Goal: Task Accomplishment & Management: Manage account settings

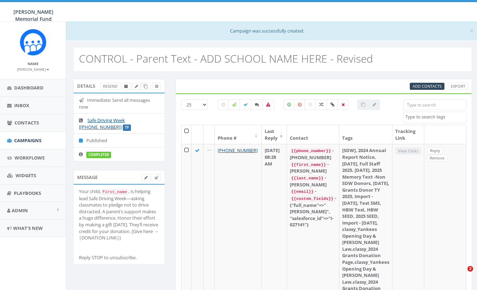
select select
click at [27, 141] on span "Campaigns" at bounding box center [27, 140] width 27 height 6
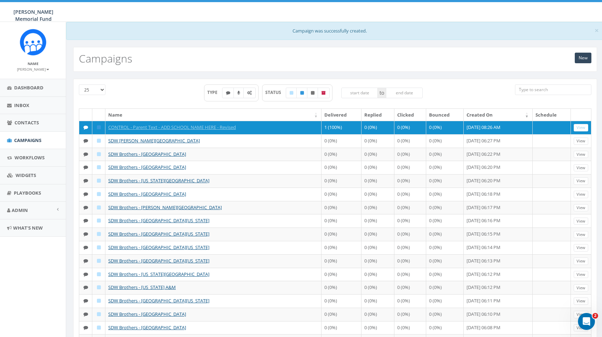
click at [476, 61] on link "New" at bounding box center [583, 58] width 17 height 11
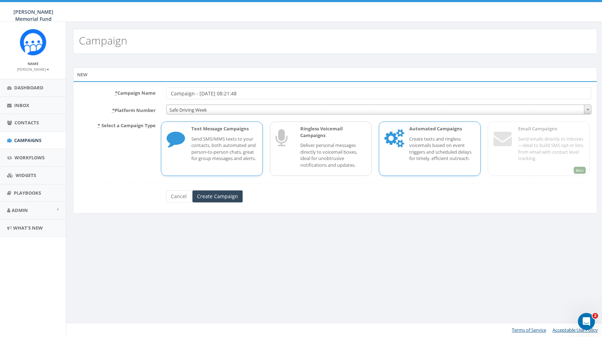
click at [458, 137] on p "Create texts and ringless voicemails based on event triggers and scheduled dela…" at bounding box center [442, 149] width 66 height 26
click at [442, 139] on p "Create texts and ringless voicemails based on event triggers and scheduled dela…" at bounding box center [442, 149] width 66 height 26
click at [219, 193] on input "Create Campaign" at bounding box center [217, 197] width 50 height 12
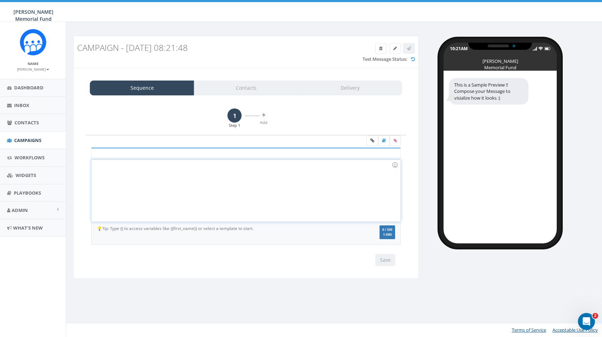
click at [169, 176] on div at bounding box center [246, 191] width 308 height 62
click at [25, 137] on span "Campaigns" at bounding box center [27, 140] width 27 height 6
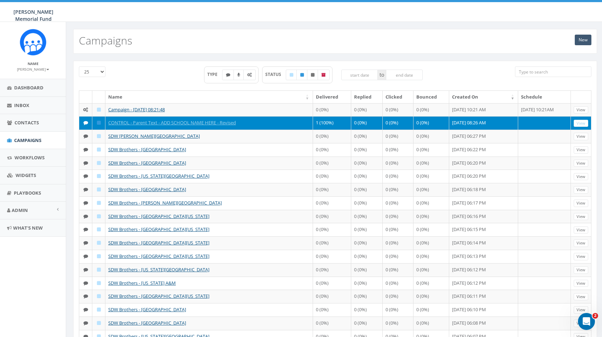
click at [584, 41] on link "New" at bounding box center [583, 40] width 17 height 11
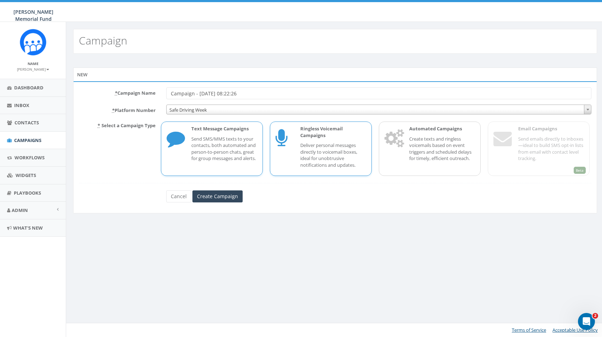
click at [340, 147] on p "Deliver personal messages directly to voicemail boxes, ideal for unobtrusive no…" at bounding box center [333, 155] width 66 height 26
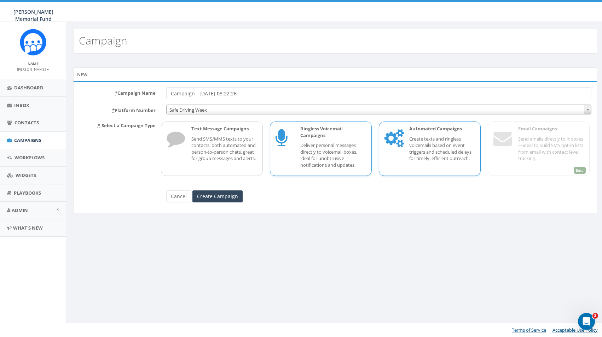
click at [417, 146] on p "Create texts and ringless voicemails based on event triggers and scheduled dela…" at bounding box center [442, 149] width 66 height 26
click at [212, 194] on input "Create Campaign" at bounding box center [217, 197] width 50 height 12
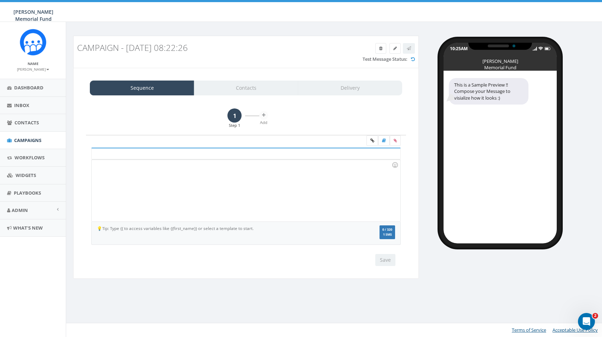
click at [207, 189] on div at bounding box center [246, 191] width 308 height 62
click at [386, 258] on button "Save" at bounding box center [385, 260] width 20 height 12
click at [262, 115] on icon at bounding box center [263, 115] width 3 height 4
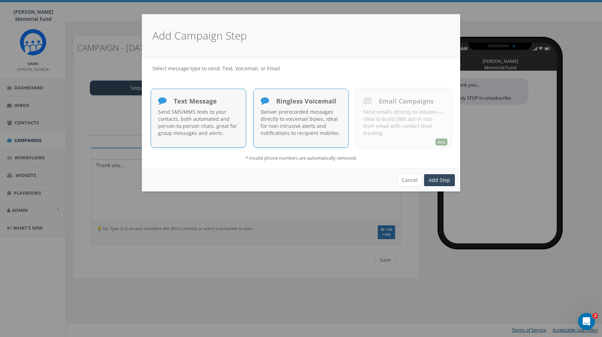
click at [324, 142] on div "Ringless Voicemail Deliver prerecorded messages directly to voicemail boxes, id…" at bounding box center [300, 118] width 95 height 59
click at [441, 180] on link "Add Step" at bounding box center [439, 180] width 31 height 12
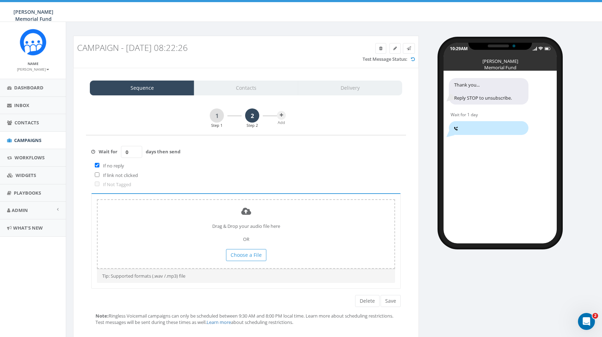
click at [137, 154] on input "0" at bounding box center [131, 152] width 21 height 12
click at [137, 149] on input "1" at bounding box center [131, 152] width 21 height 12
type input "0"
click at [136, 153] on input "0" at bounding box center [131, 152] width 21 height 12
click at [242, 253] on button "Choose a File" at bounding box center [246, 255] width 40 height 12
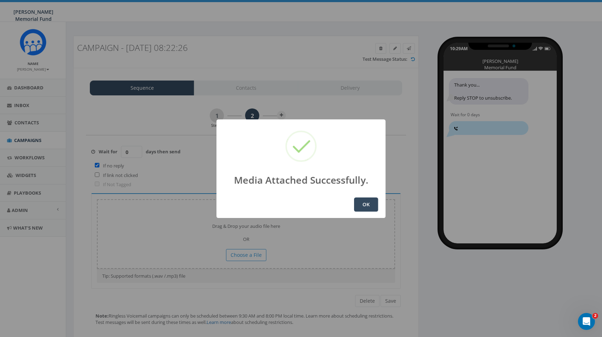
scroll to position [2, 0]
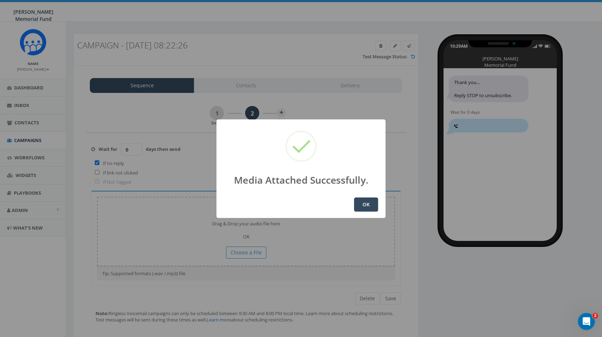
click at [365, 205] on button "OK" at bounding box center [366, 205] width 24 height 14
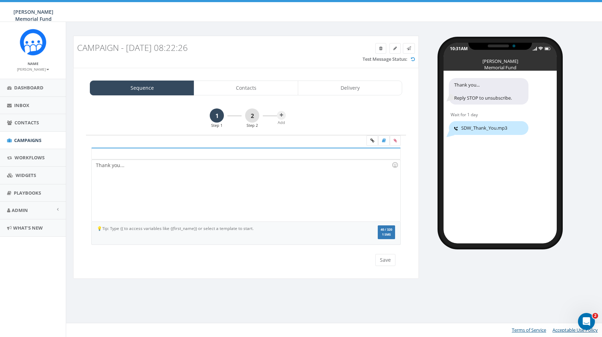
click at [252, 117] on link "2" at bounding box center [252, 116] width 14 height 14
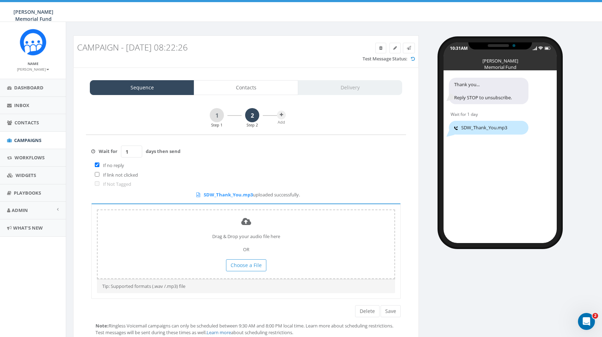
click at [96, 163] on input "checkbox" at bounding box center [97, 165] width 5 height 5
checkbox input "false"
type input "0"
click at [136, 152] on input "0" at bounding box center [131, 152] width 21 height 12
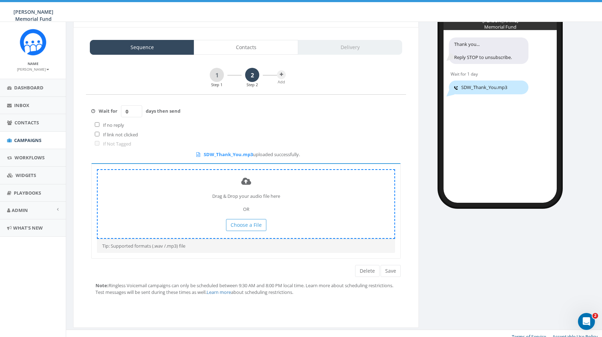
scroll to position [40, 0]
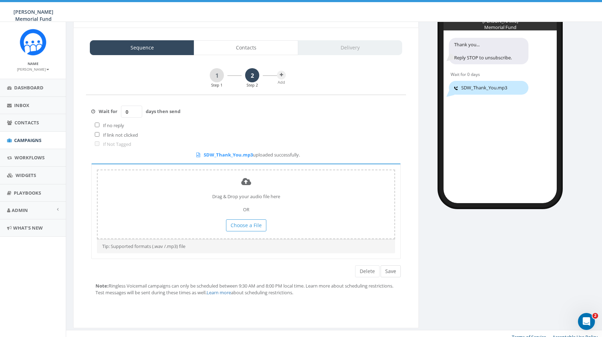
click at [388, 268] on button "Save" at bounding box center [391, 272] width 20 height 12
click at [253, 48] on link "Contacts" at bounding box center [246, 47] width 104 height 15
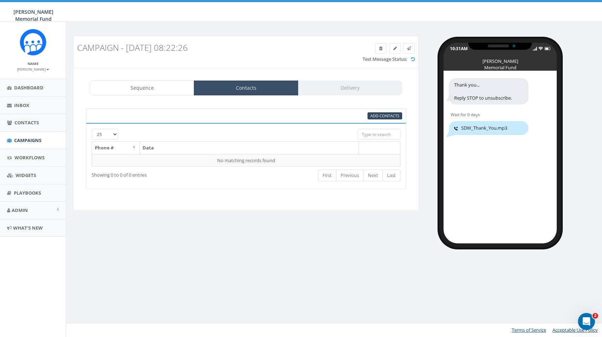
scroll to position [0, 0]
click at [381, 114] on span "Add Contacts" at bounding box center [384, 115] width 29 height 5
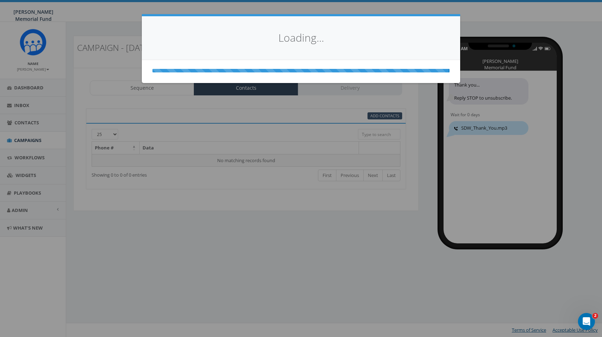
select select
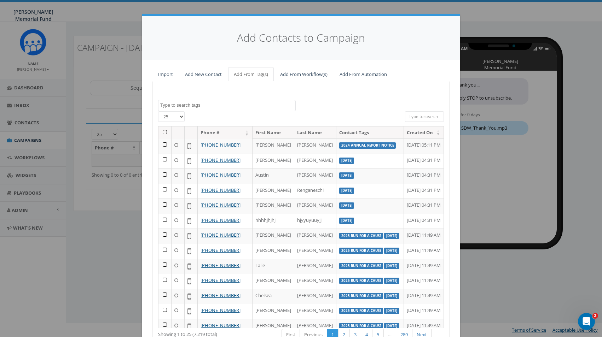
click at [195, 106] on textarea "Search" at bounding box center [227, 105] width 135 height 6
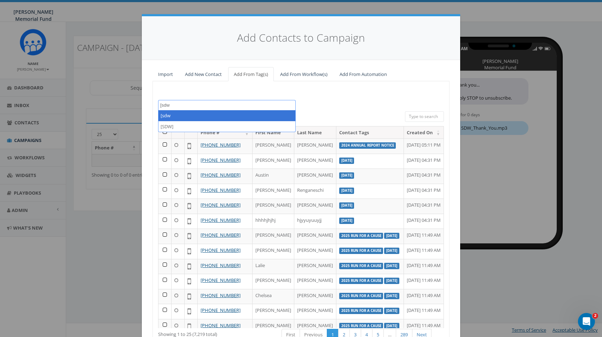
type textarea "[sdw"
click at [359, 74] on link "Add From Automation" at bounding box center [363, 74] width 59 height 15
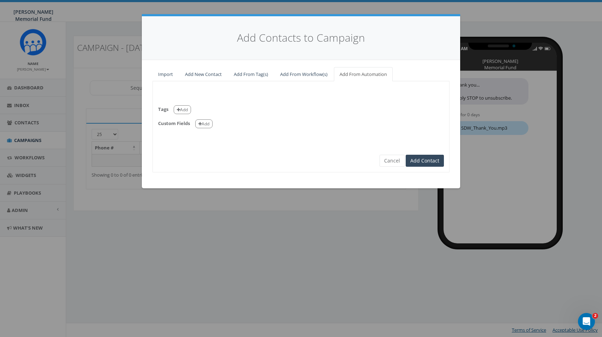
click at [359, 74] on link "Add From Automation" at bounding box center [363, 74] width 59 height 15
click at [180, 108] on button "Add" at bounding box center [182, 109] width 17 height 9
select select
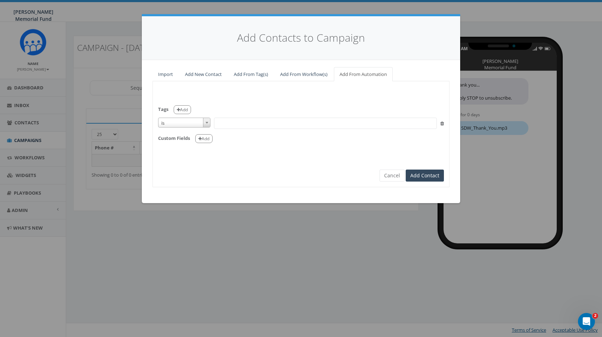
click at [230, 125] on span at bounding box center [325, 123] width 223 height 11
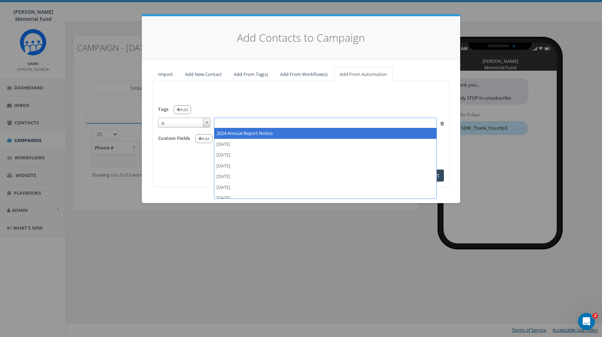
click at [190, 142] on div "Custom Fields Add" at bounding box center [301, 136] width 286 height 15
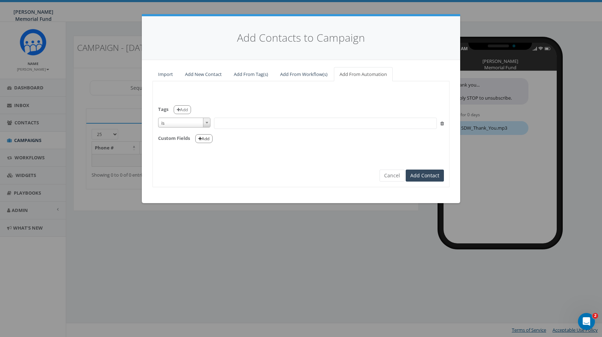
click at [201, 138] on icon "button" at bounding box center [199, 139] width 3 height 4
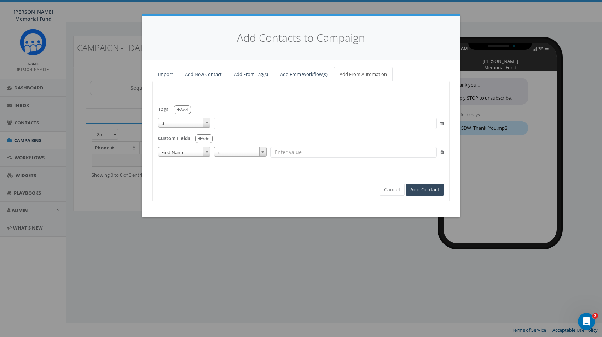
click at [207, 152] on span at bounding box center [206, 151] width 7 height 9
click at [224, 163] on div "Tags Add is is not contains is not empty is empty is 2024 Annual Report Notice …" at bounding box center [301, 129] width 296 height 84
click at [280, 124] on span at bounding box center [325, 123] width 223 height 11
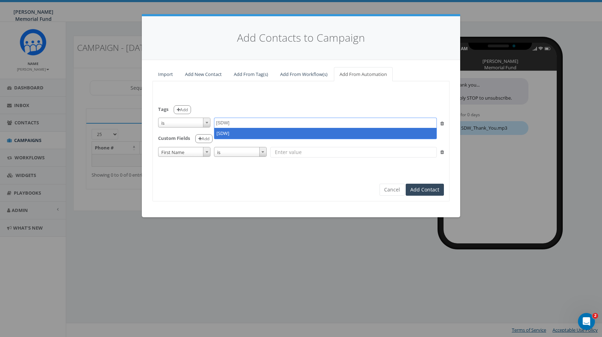
type textarea "[SDW]"
select select "[SDW]"
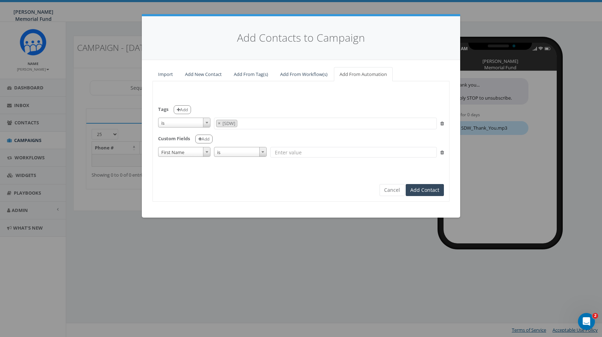
scroll to position [3926, 0]
click at [207, 122] on b at bounding box center [206, 123] width 3 height 2
select select "contains"
click at [442, 151] on icon at bounding box center [442, 152] width 4 height 5
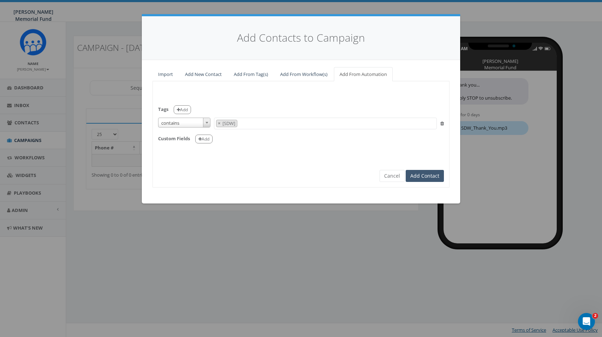
click at [428, 174] on button "Add Contact" at bounding box center [425, 176] width 38 height 12
click at [418, 170] on button "Add Contact" at bounding box center [425, 176] width 38 height 12
click at [368, 129] on div "Custom Fields Add" at bounding box center [301, 136] width 286 height 15
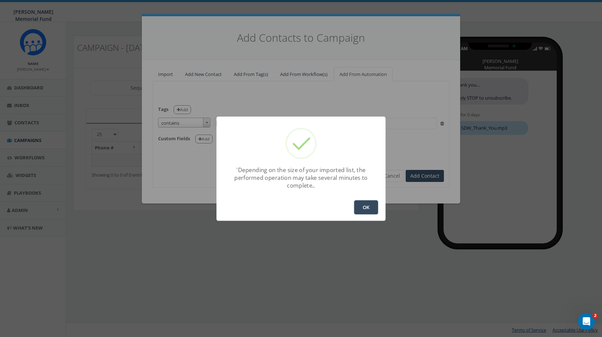
click at [369, 207] on button "OK" at bounding box center [366, 208] width 24 height 14
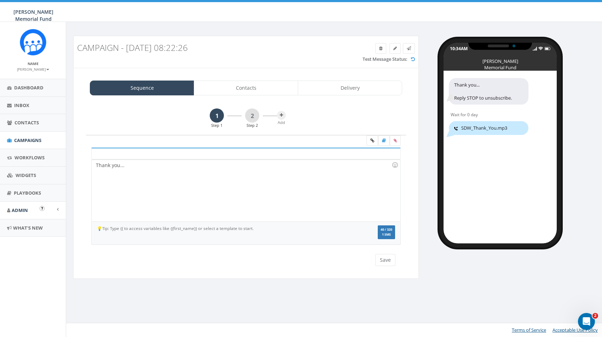
click at [33, 208] on link "Admin" at bounding box center [33, 210] width 66 height 17
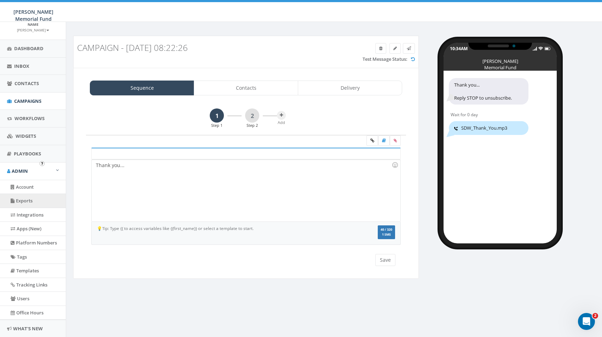
scroll to position [48, 0]
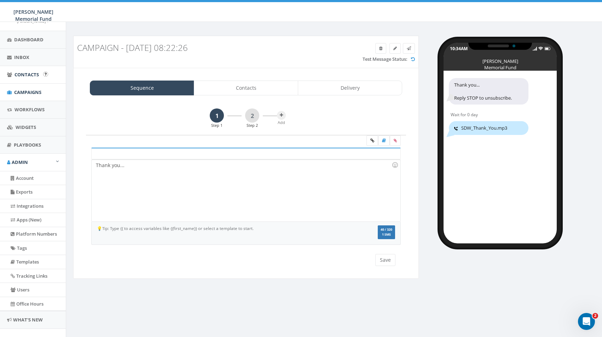
click at [35, 73] on span "Contacts" at bounding box center [27, 74] width 24 height 6
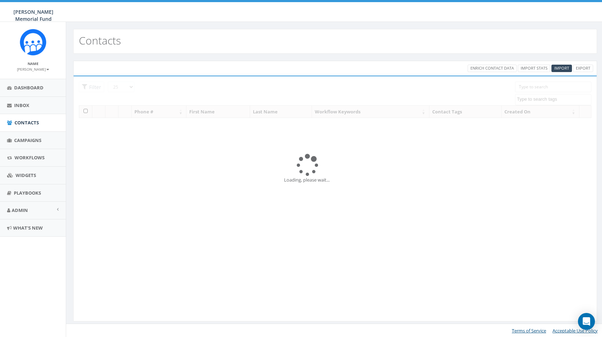
select select
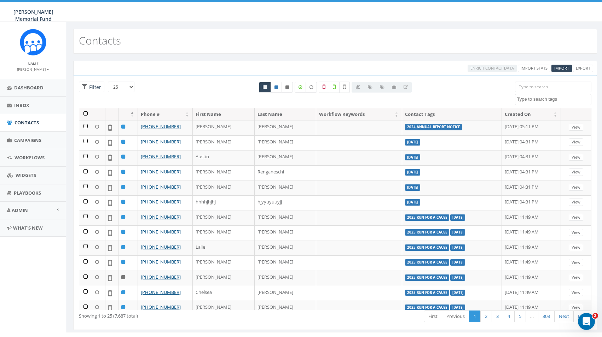
click at [547, 88] on input "search" at bounding box center [553, 87] width 77 height 11
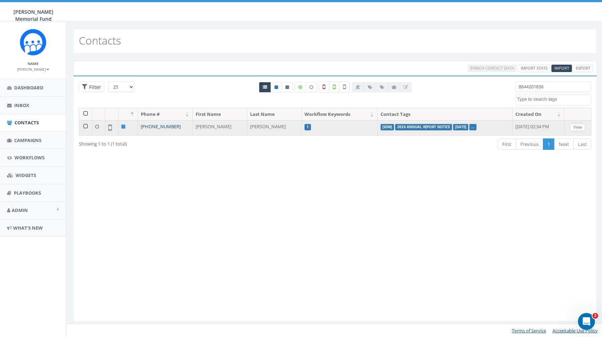
type input "8644201836"
click at [167, 127] on link "[PHONE_NUMBER]" at bounding box center [161, 126] width 40 height 6
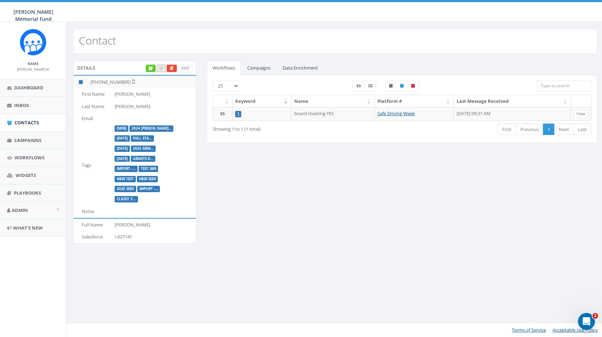
click at [263, 69] on link "Campaigns" at bounding box center [259, 68] width 35 height 15
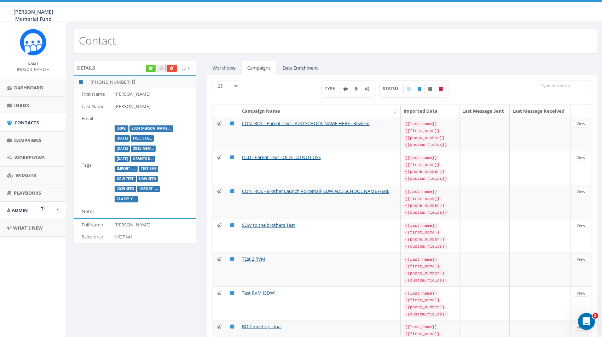
click at [51, 207] on link "Admin" at bounding box center [33, 210] width 66 height 17
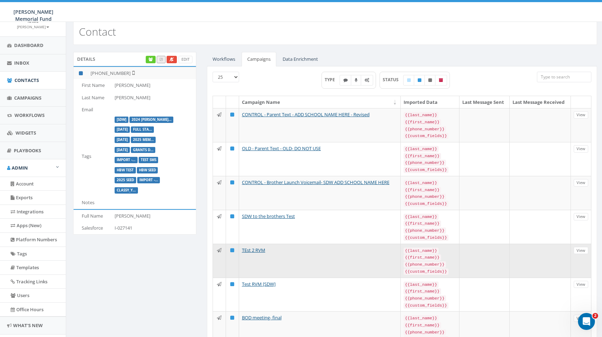
scroll to position [7, 0]
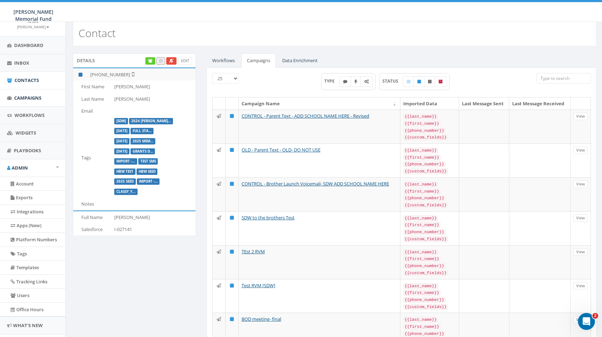
click at [24, 99] on span "Campaigns" at bounding box center [27, 98] width 27 height 6
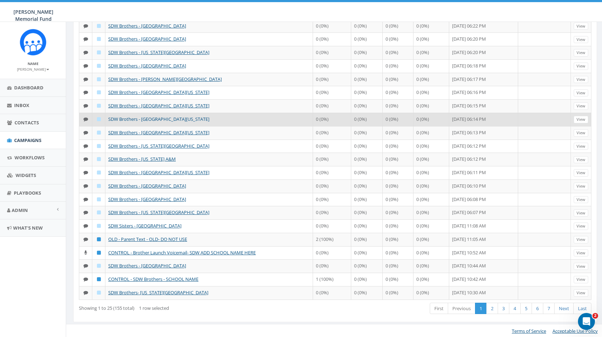
scroll to position [135, 0]
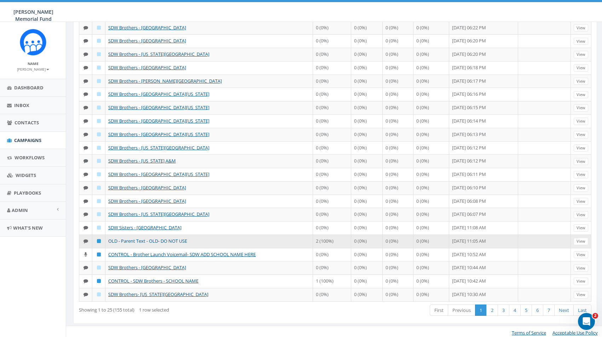
click at [159, 238] on link "OLD - Parent Text - OLD- DO NOT USE" at bounding box center [147, 241] width 79 height 6
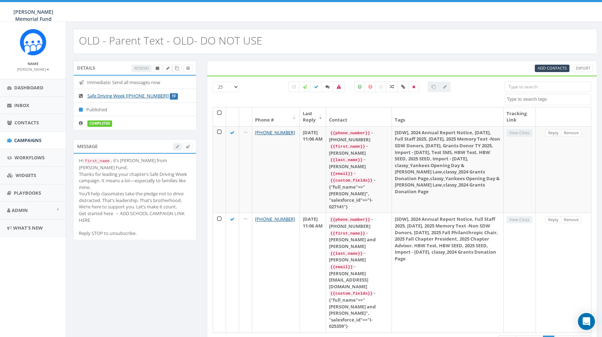
select select
click at [158, 68] on icon at bounding box center [158, 68] width 4 height 4
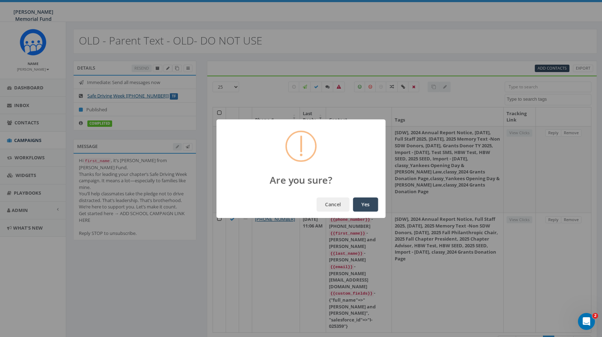
click at [366, 207] on button "Yes" at bounding box center [365, 205] width 25 height 14
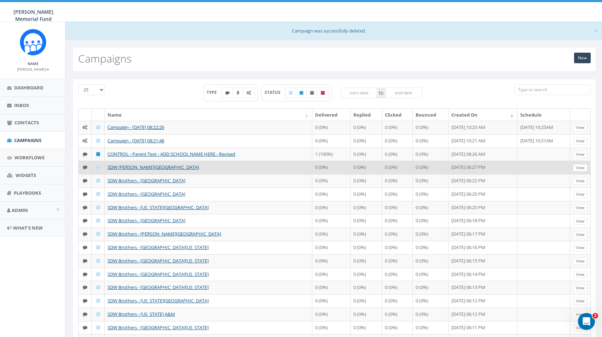
scroll to position [0, 1]
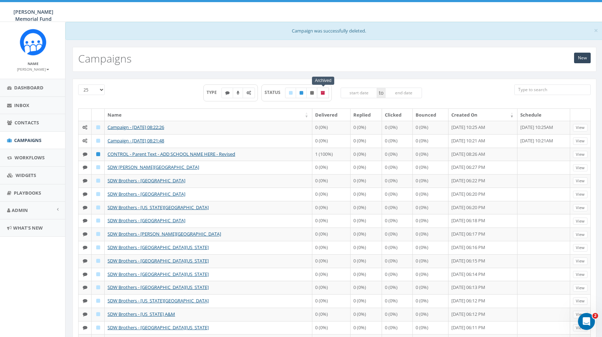
click at [324, 93] on icon at bounding box center [323, 93] width 4 height 4
checkbox input "true"
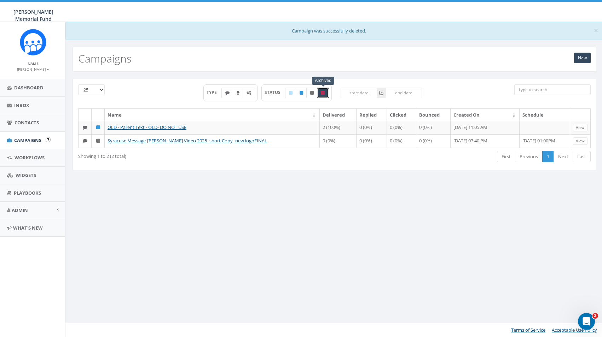
click at [31, 138] on span "Campaigns" at bounding box center [27, 140] width 27 height 6
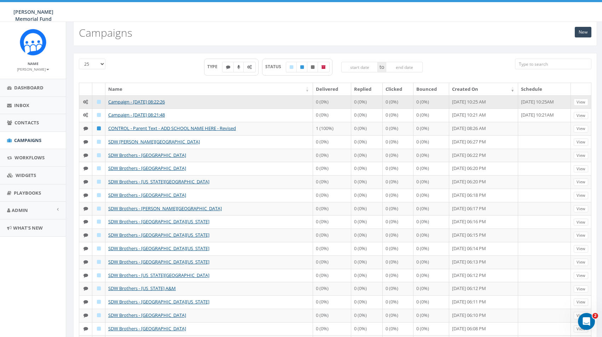
scroll to position [10, 0]
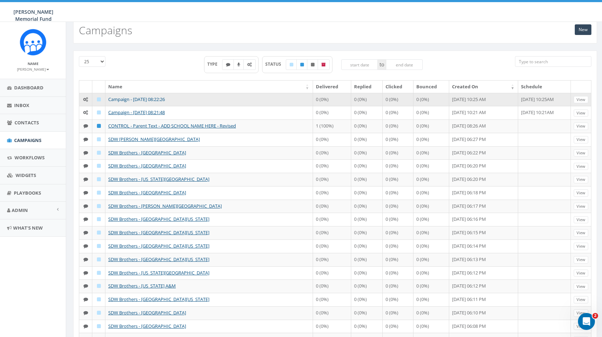
click at [161, 98] on link "Campaign - [DATE] 08:22:26" at bounding box center [136, 99] width 57 height 6
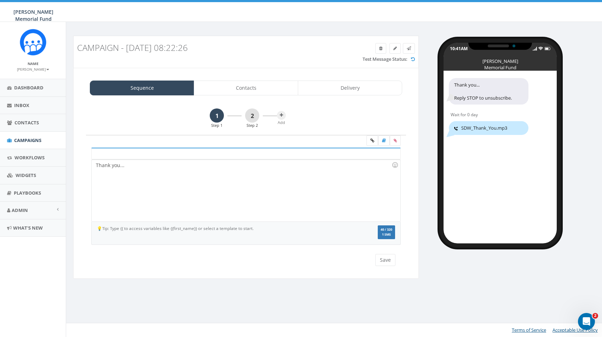
click at [253, 116] on link "2" at bounding box center [252, 116] width 14 height 14
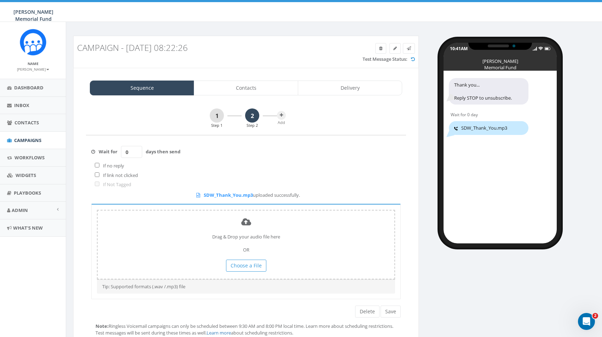
click at [215, 115] on link "1" at bounding box center [217, 116] width 14 height 14
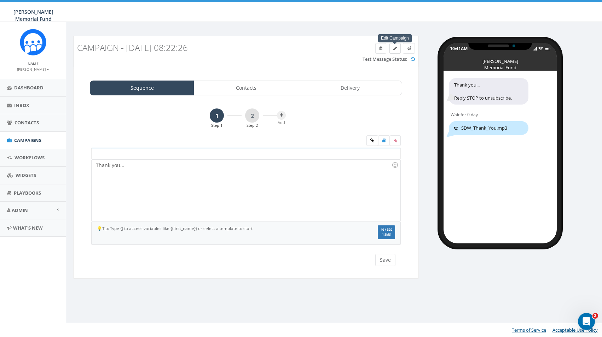
click at [394, 49] on icon at bounding box center [395, 48] width 4 height 4
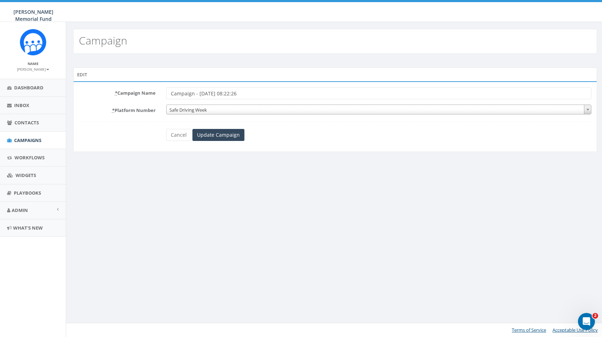
drag, startPoint x: 250, startPoint y: 94, endPoint x: 152, endPoint y: 90, distance: 98.0
click at [152, 91] on div "* Campaign Name Campaign - 08/19/2025, 08:22:26" at bounding box center [335, 93] width 523 height 12
type input "C"
type input "Safe Driving Week Thank you - Automation"
click at [218, 135] on input "Update Campaign" at bounding box center [218, 135] width 52 height 12
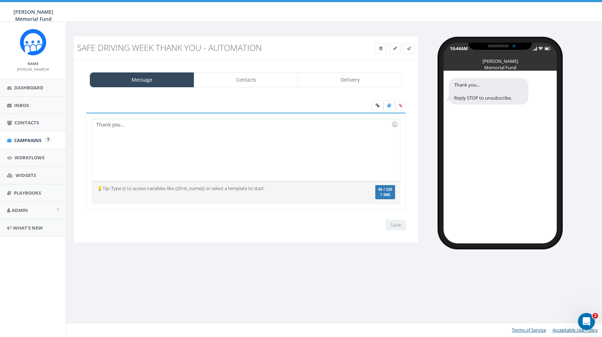
click at [35, 139] on span "Campaigns" at bounding box center [27, 140] width 27 height 6
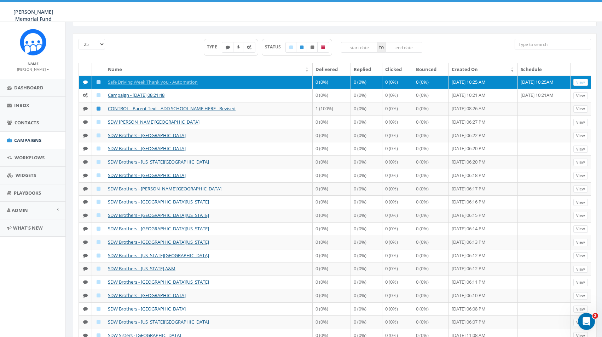
scroll to position [22, 0]
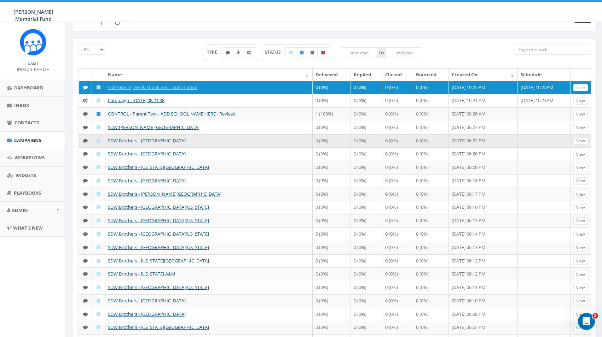
click at [140, 144] on td "SDW Brothers - Wittenberg University" at bounding box center [209, 140] width 208 height 13
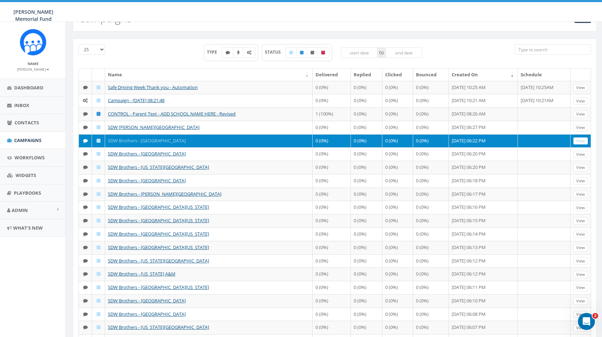
click at [143, 140] on link "SDW Brothers - Wittenberg University" at bounding box center [147, 141] width 78 height 6
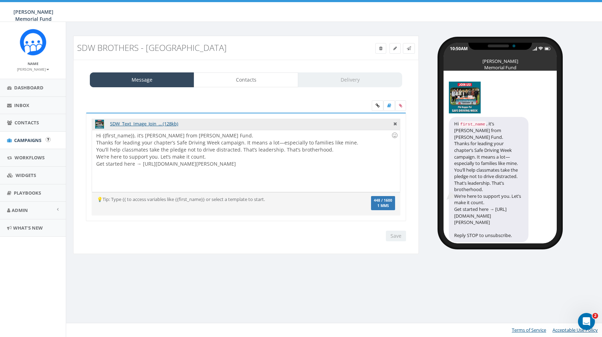
click at [23, 141] on span "Campaigns" at bounding box center [27, 140] width 27 height 6
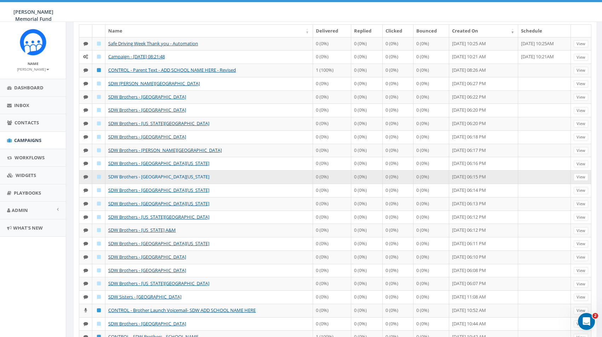
scroll to position [67, 0]
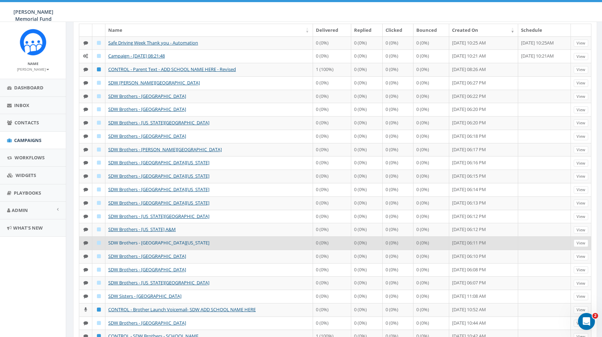
click at [167, 241] on link "SDW Brothers - [GEOGRAPHIC_DATA][US_STATE]" at bounding box center [158, 243] width 101 height 6
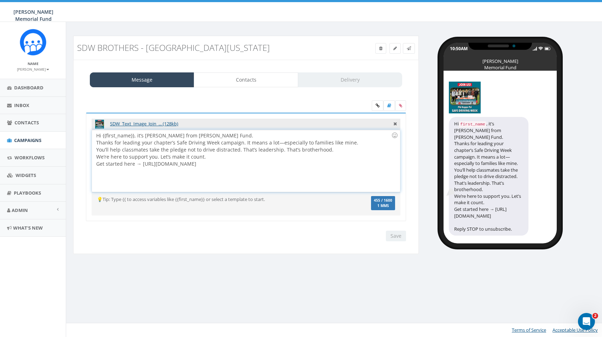
click at [169, 167] on div "Hi {{first_name}}, it’s Jerry Watson from Hunter’s Fund. Thanks for leading you…" at bounding box center [246, 161] width 308 height 62
click at [393, 48] on link at bounding box center [394, 48] width 11 height 11
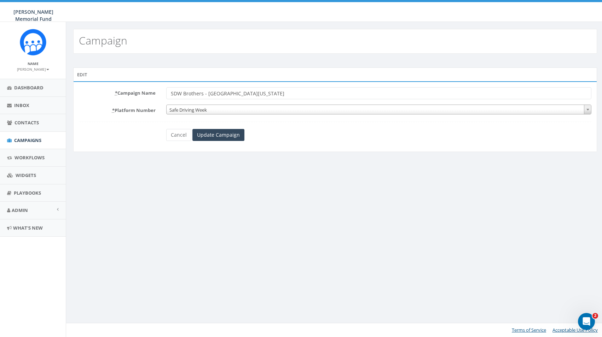
click at [295, 95] on input "SDW Brothers - [GEOGRAPHIC_DATA][US_STATE]" at bounding box center [378, 93] width 425 height 12
type input "SDW Brothers - [GEOGRAPHIC_DATA][US_STATE] - TEST"
click at [229, 138] on input "Update Campaign" at bounding box center [218, 135] width 52 height 12
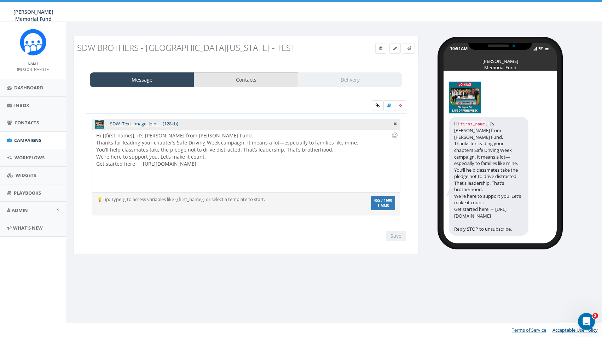
click at [268, 79] on link "Contacts" at bounding box center [246, 80] width 104 height 15
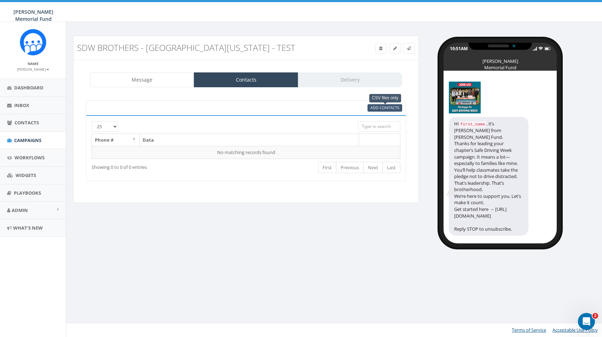
click at [388, 108] on span "Add Contacts" at bounding box center [384, 107] width 29 height 5
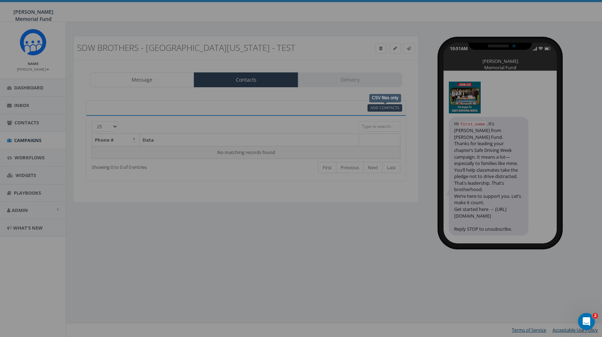
select select
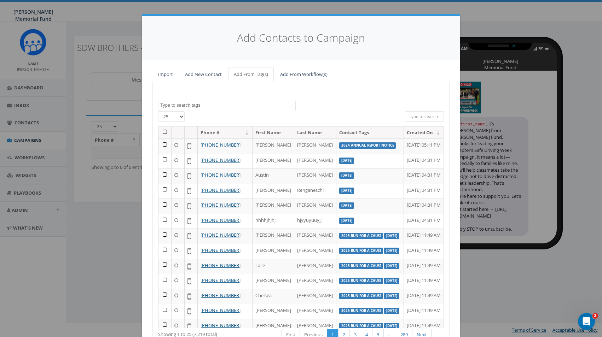
click at [195, 104] on textarea "Search" at bounding box center [227, 105] width 135 height 6
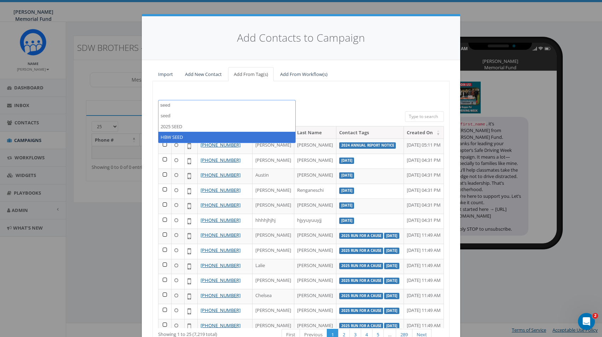
type textarea "seed"
select select "HBW SEED"
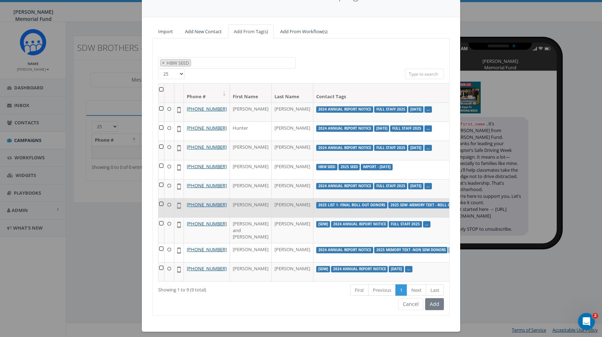
scroll to position [42, 0]
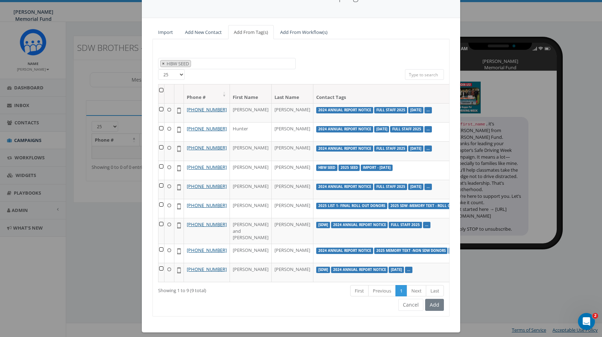
click at [163, 62] on span "×" at bounding box center [163, 63] width 2 height 6
select select
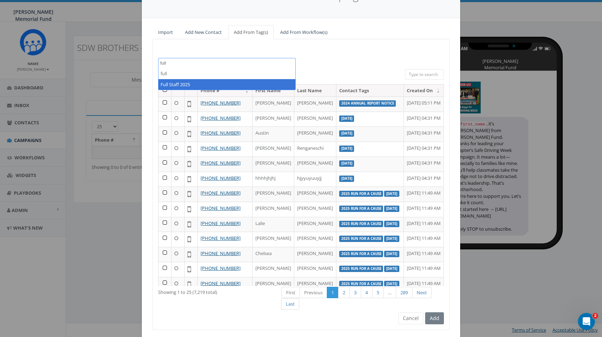
type textarea "full"
select select "Full Staff 2025"
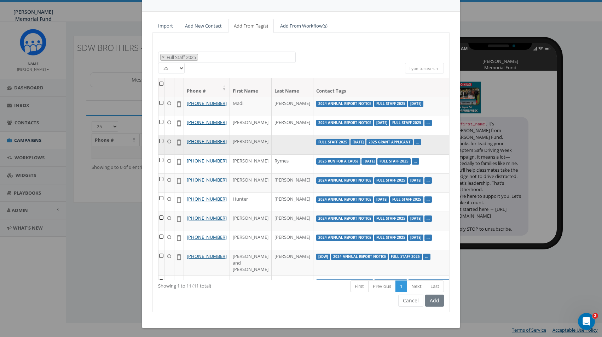
scroll to position [0, 0]
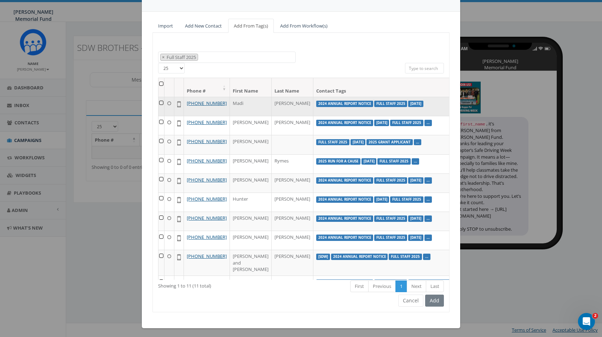
click at [160, 102] on td at bounding box center [161, 106] width 6 height 19
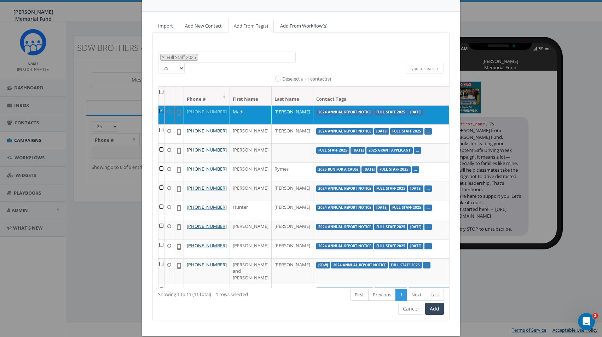
click at [161, 91] on th at bounding box center [161, 96] width 6 height 19
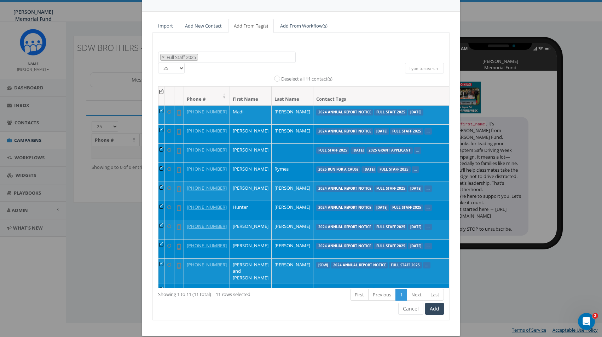
click at [437, 309] on button "Add" at bounding box center [434, 309] width 19 height 12
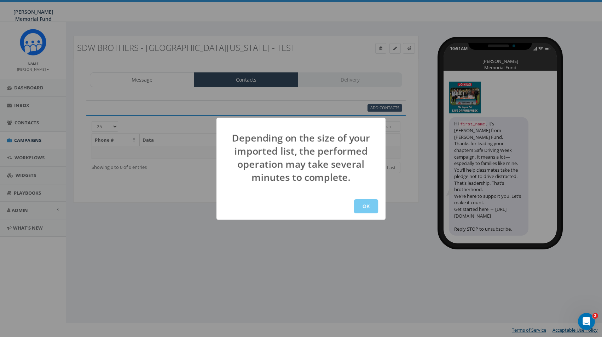
click at [371, 205] on button "OK" at bounding box center [366, 206] width 24 height 14
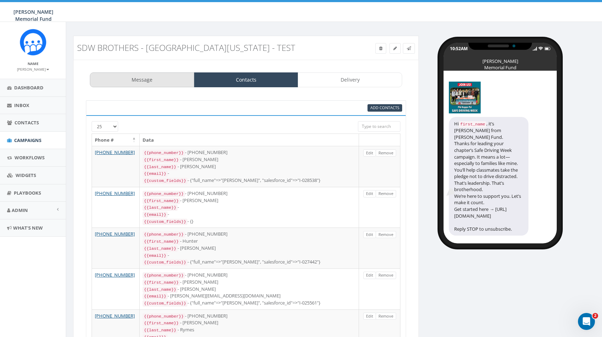
click at [148, 80] on link "Message" at bounding box center [142, 80] width 104 height 15
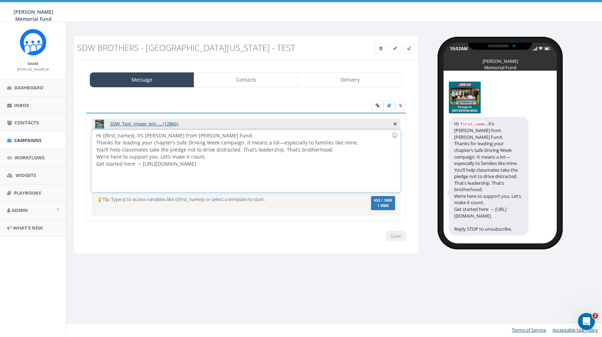
click at [95, 135] on div "Hi {{first_name}}, it’s [PERSON_NAME] from [PERSON_NAME] Fund. Thanks for leadi…" at bounding box center [246, 161] width 308 height 62
click at [395, 233] on input "Save" at bounding box center [396, 236] width 20 height 11
click at [349, 78] on link "Delivery" at bounding box center [350, 80] width 104 height 15
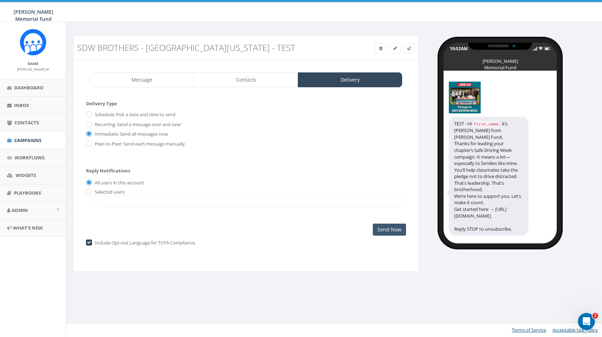
click at [389, 229] on input "Send Now" at bounding box center [389, 230] width 33 height 12
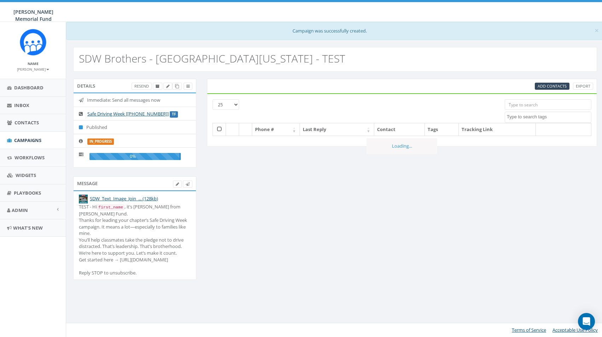
select select
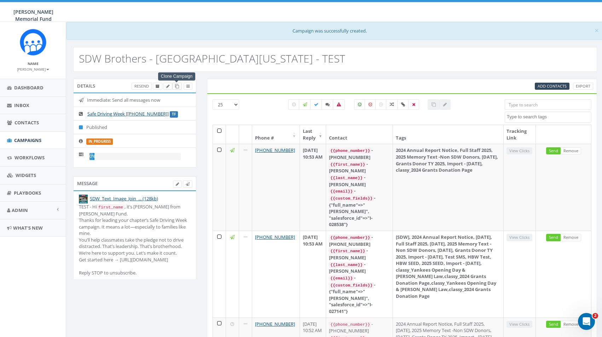
click at [177, 86] on icon at bounding box center [177, 87] width 4 height 4
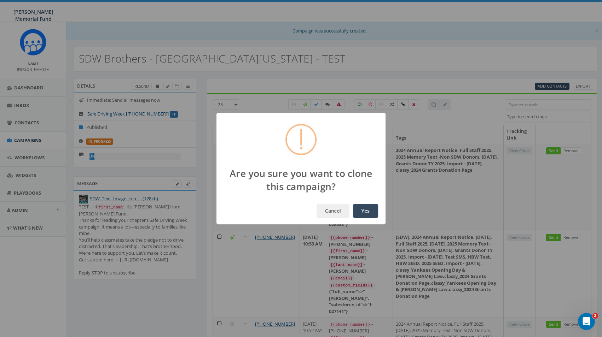
click at [370, 212] on button "Yes" at bounding box center [365, 211] width 25 height 14
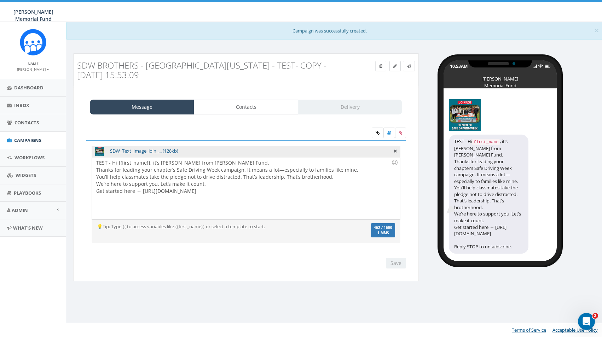
click at [393, 66] on icon at bounding box center [395, 66] width 4 height 4
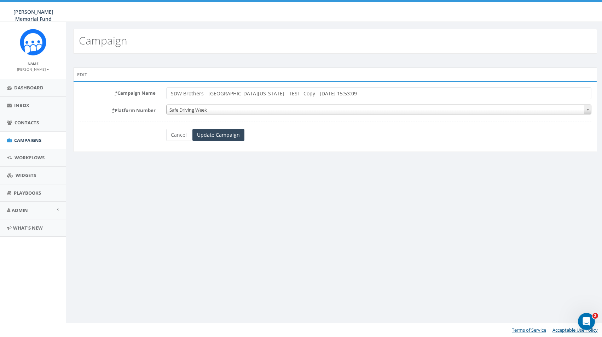
click at [302, 93] on input "SDW Brothers - [GEOGRAPHIC_DATA][US_STATE] - TEST- Copy - [DATE] 15:53:09" at bounding box center [378, 93] width 425 height 12
drag, startPoint x: 286, startPoint y: 92, endPoint x: 376, endPoint y: 97, distance: 89.6
click at [376, 97] on input "SDW Brothers - [GEOGRAPHIC_DATA][US_STATE] - TEST- Copy - [DATE] 15:53:09" at bounding box center [378, 93] width 425 height 12
type input "SDW Brothers - [GEOGRAPHIC_DATA][US_STATE]"
click at [233, 134] on input "Update Campaign" at bounding box center [218, 135] width 52 height 12
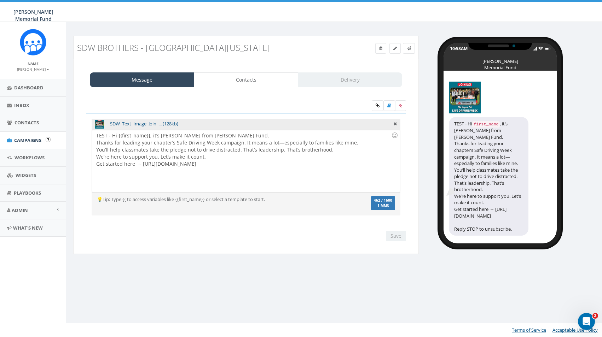
click at [21, 141] on span "Campaigns" at bounding box center [27, 140] width 27 height 6
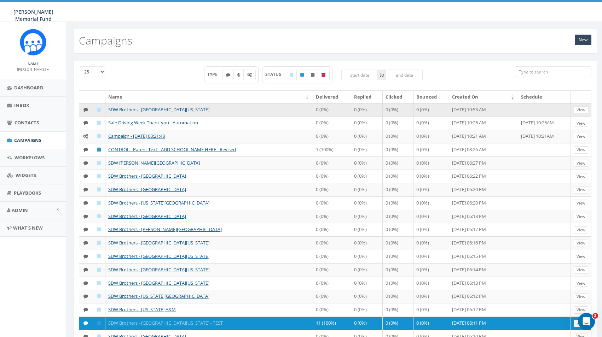
click at [154, 110] on link "SDW Brothers - [GEOGRAPHIC_DATA][US_STATE]" at bounding box center [158, 109] width 101 height 6
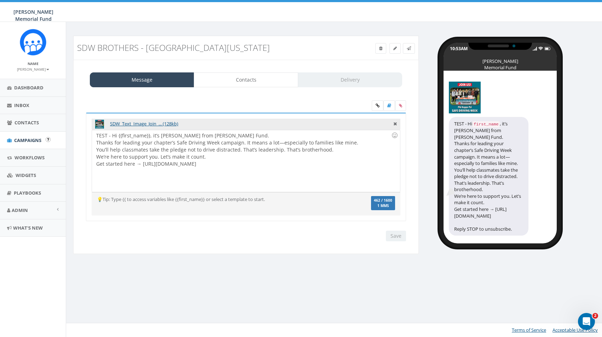
click at [29, 137] on span "Campaigns" at bounding box center [27, 140] width 27 height 6
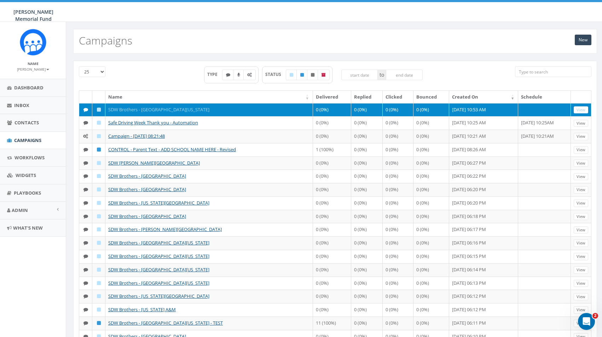
click at [153, 110] on link "SDW Brothers - [GEOGRAPHIC_DATA][US_STATE]" at bounding box center [158, 109] width 101 height 6
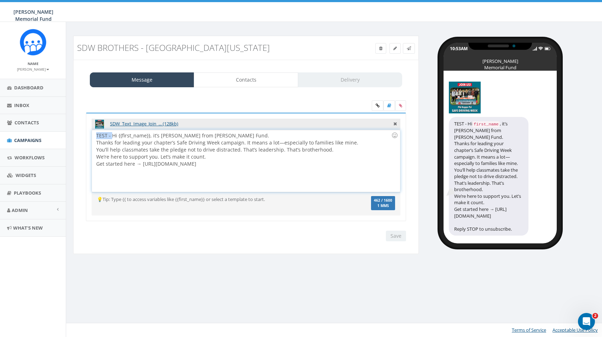
drag, startPoint x: 111, startPoint y: 134, endPoint x: 92, endPoint y: 134, distance: 19.5
click at [92, 134] on div "TEST - Hi {{first_name}}, it’s Jerry Watson from Hunter’s Fund. Thanks for lead…" at bounding box center [246, 161] width 308 height 62
click at [396, 235] on input "Save" at bounding box center [396, 236] width 20 height 11
drag, startPoint x: 259, startPoint y: 164, endPoint x: 321, endPoint y: 166, distance: 62.3
click at [321, 166] on div "Hi {{first_name}}, it’s Jerry Watson from Hunter’s Fund. Thanks for leading you…" at bounding box center [246, 161] width 308 height 62
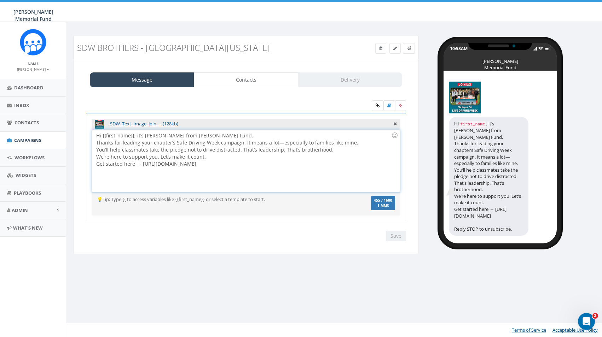
click at [309, 180] on div "Hi {{first_name}}, it’s Jerry Watson from Hunter’s Fund. Thanks for leading you…" at bounding box center [246, 161] width 308 height 62
click at [28, 139] on span "Campaigns" at bounding box center [27, 140] width 27 height 6
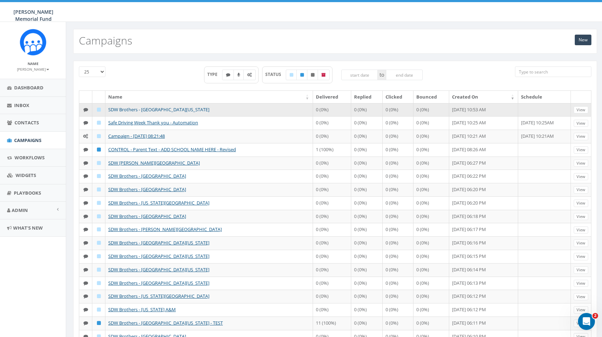
click at [140, 110] on link "SDW Brothers - [GEOGRAPHIC_DATA][US_STATE]" at bounding box center [158, 109] width 101 height 6
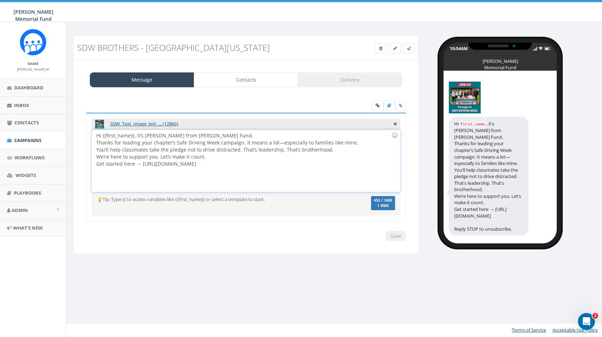
click at [144, 135] on div "Hi {{first_name}}, it’s Jerry Watson from Hunter’s Fund. Thanks for leading you…" at bounding box center [246, 161] width 308 height 62
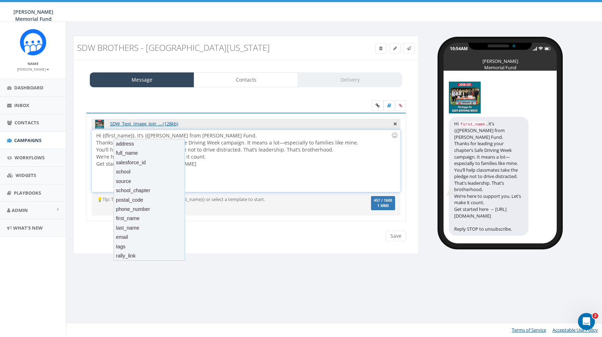
click at [255, 160] on div "Hi {{first_name}}, it’s {{Jerry Watson from Hunter’s Fund. Thanks for leading y…" at bounding box center [246, 161] width 308 height 62
click at [148, 135] on div "Hi {{first_name}}, it’s {{Jerry Watson from Hunter’s Fund. Thanks for leading y…" at bounding box center [246, 161] width 308 height 62
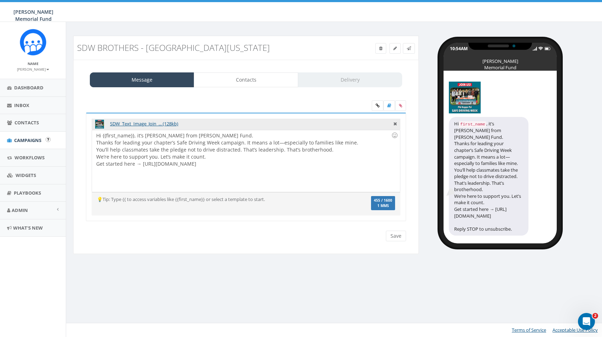
click at [33, 139] on span "Campaigns" at bounding box center [27, 140] width 27 height 6
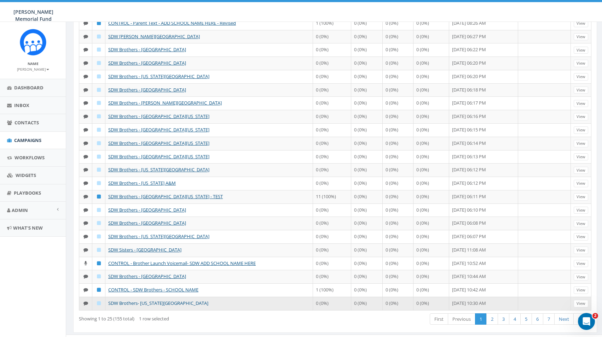
scroll to position [124, 0]
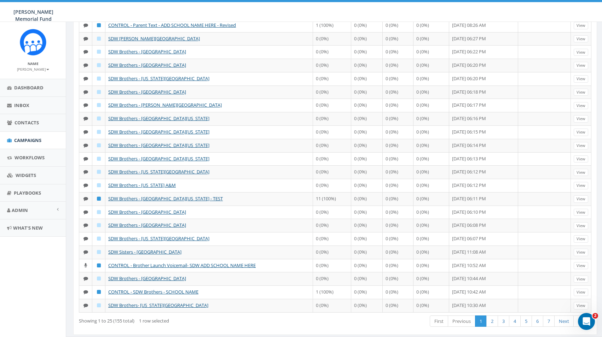
click at [180, 326] on div "Showing 1 to 25 (155 total) 1 row selected First Previous 1 2 3 4 5 6 7 Next La…" at bounding box center [335, 322] width 523 height 15
click at [128, 9] on div "[PERSON_NAME] Memorial Fund [PERSON_NAME] Memorial Fund Profile Sign Out 0.00 %…" at bounding box center [301, 11] width 602 height 22
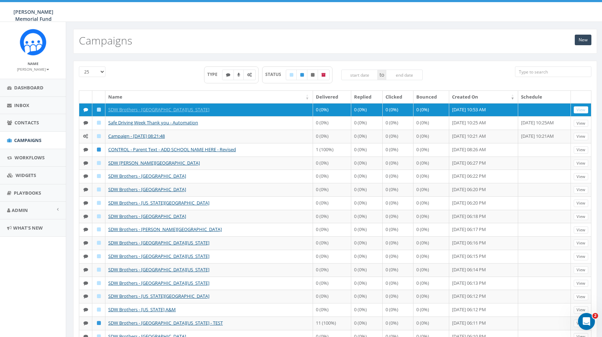
scroll to position [0, 0]
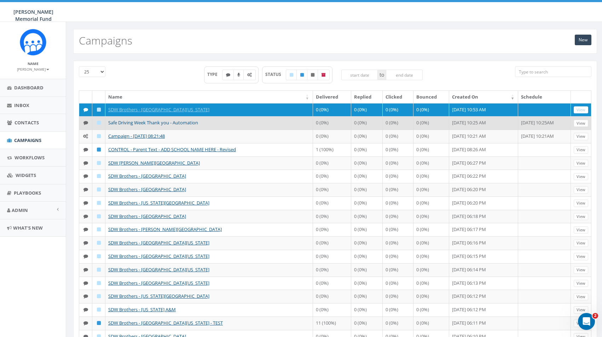
drag, startPoint x: 243, startPoint y: 31, endPoint x: 147, endPoint y: 124, distance: 133.6
click at [147, 124] on link "Safe Driving Week Thank you - Automation" at bounding box center [153, 123] width 90 height 6
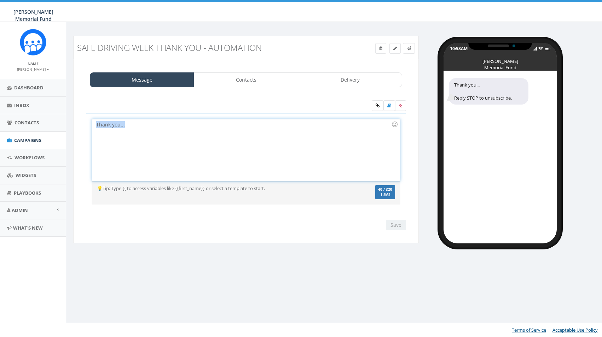
drag, startPoint x: 131, startPoint y: 126, endPoint x: 85, endPoint y: 126, distance: 45.3
click at [85, 126] on div "Thank you... Reply STOP to unsubscribe. Thank you... Recent Smileys & People An…" at bounding box center [246, 166] width 331 height 107
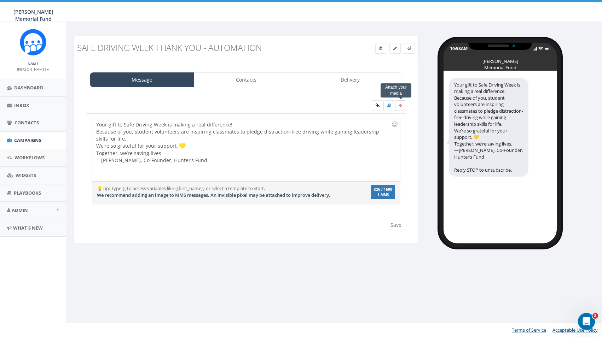
click at [403, 106] on label at bounding box center [400, 105] width 11 height 11
click at [0, 0] on input "file" at bounding box center [0, 0] width 0 height 0
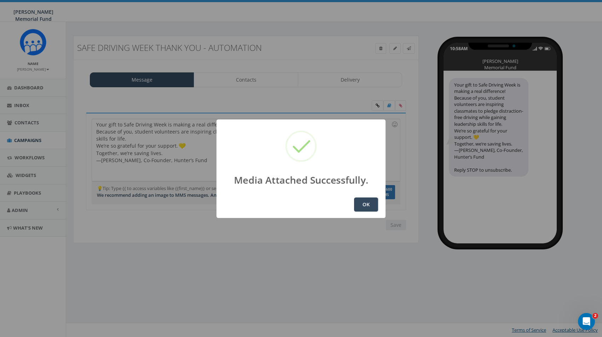
click at [364, 203] on button "OK" at bounding box center [366, 205] width 24 height 14
